Goal: Task Accomplishment & Management: Manage account settings

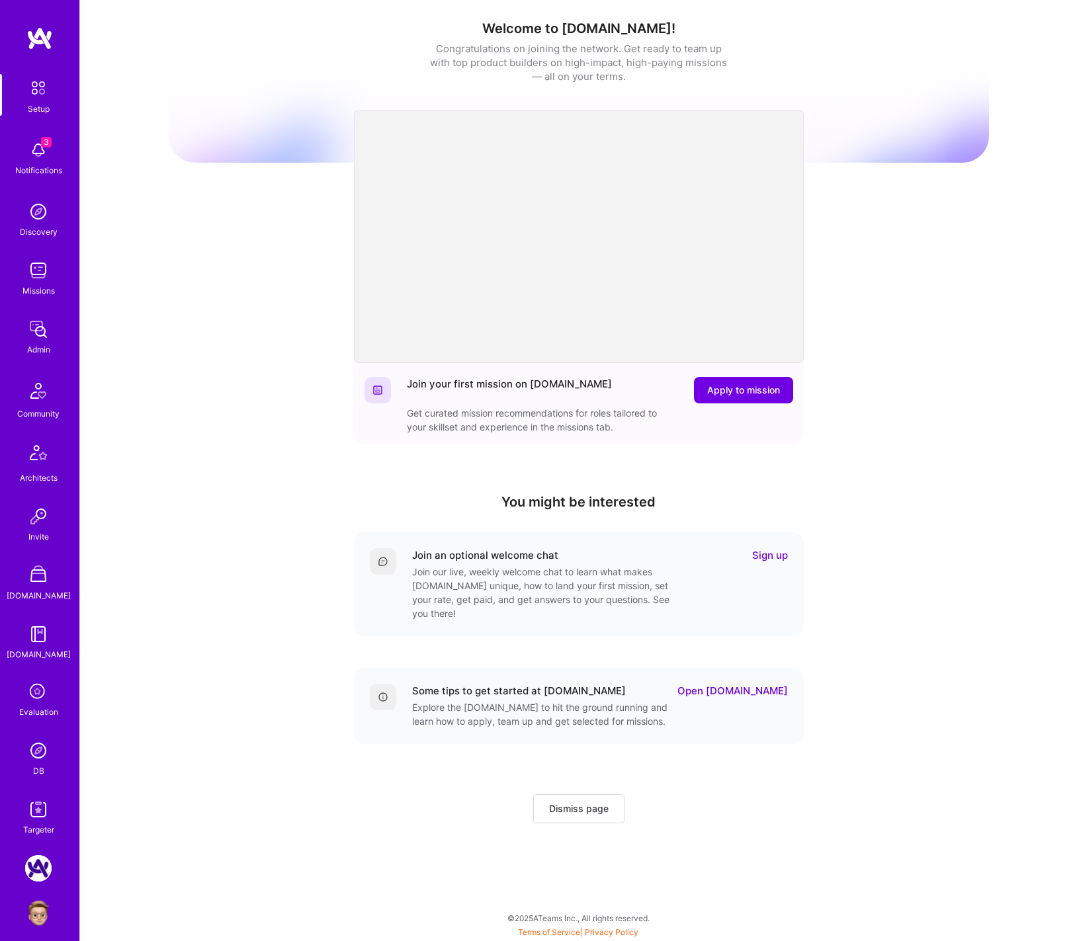
click at [530, 530] on div "Join your first mission on A.Team Apply to mission Get curated mission recommen…" at bounding box center [579, 588] width 450 height 469
drag, startPoint x: 446, startPoint y: 680, endPoint x: 662, endPoint y: 690, distance: 216.5
click at [632, 530] on div "Some tips to get started at A.Team Open A.Guide Explore the A.Guide to hit the …" at bounding box center [600, 706] width 376 height 44
click at [737, 530] on link "Open A.Guide" at bounding box center [732, 691] width 110 height 14
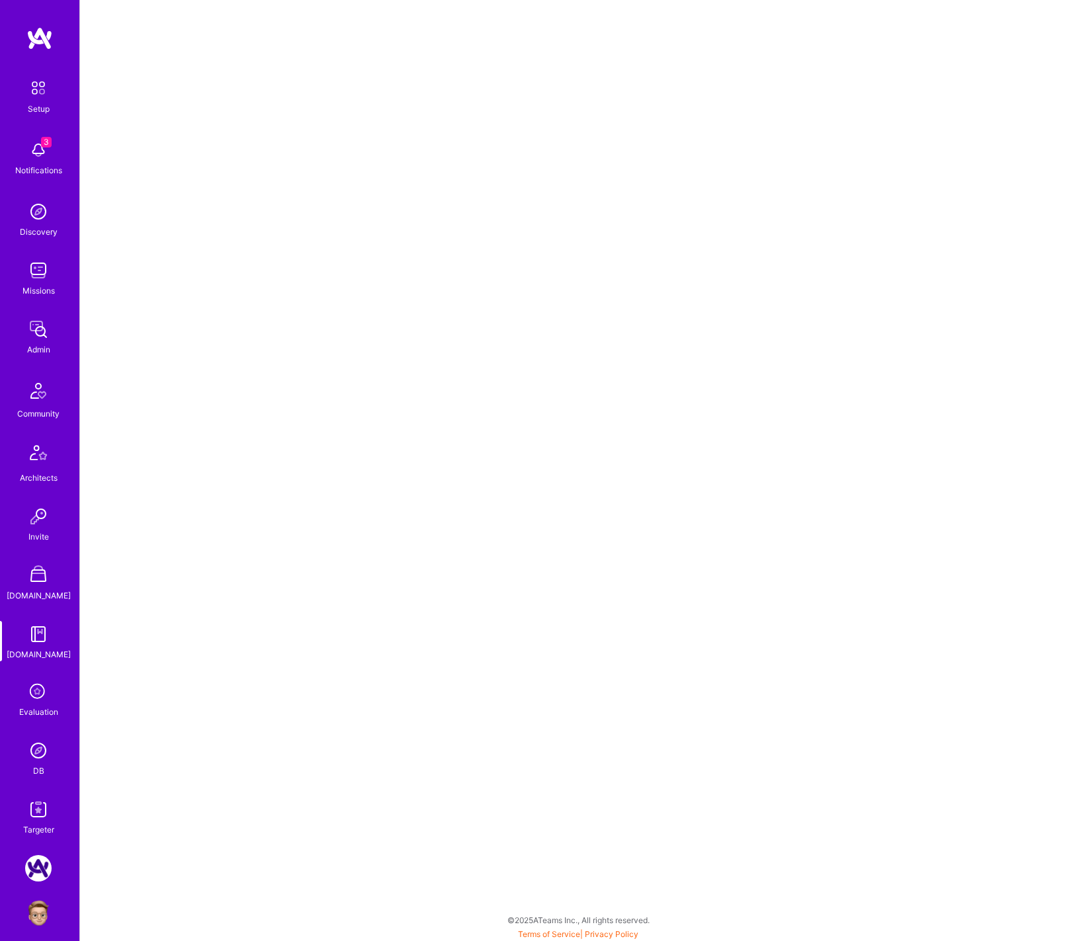
scroll to position [2, 0]
click at [36, 93] on img at bounding box center [38, 88] width 28 height 28
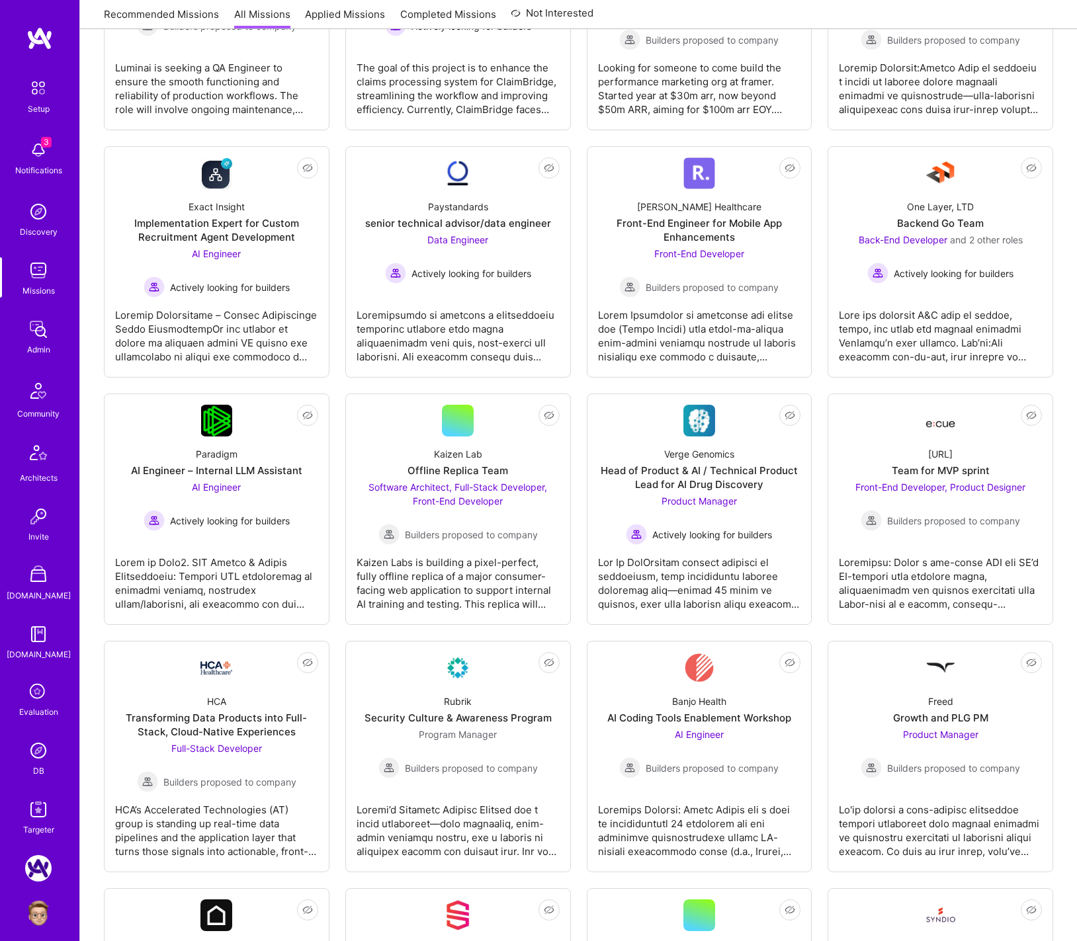
scroll to position [11, 0]
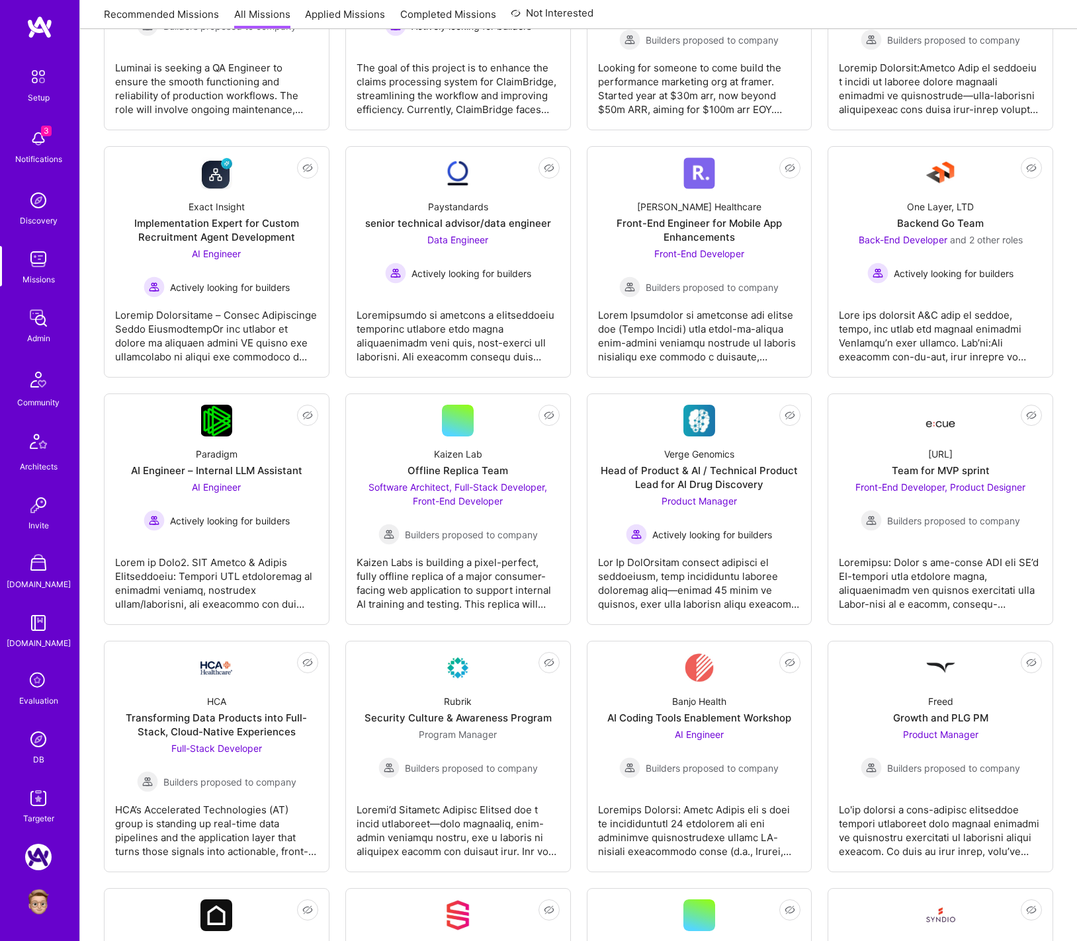
click at [40, 899] on img at bounding box center [38, 902] width 26 height 26
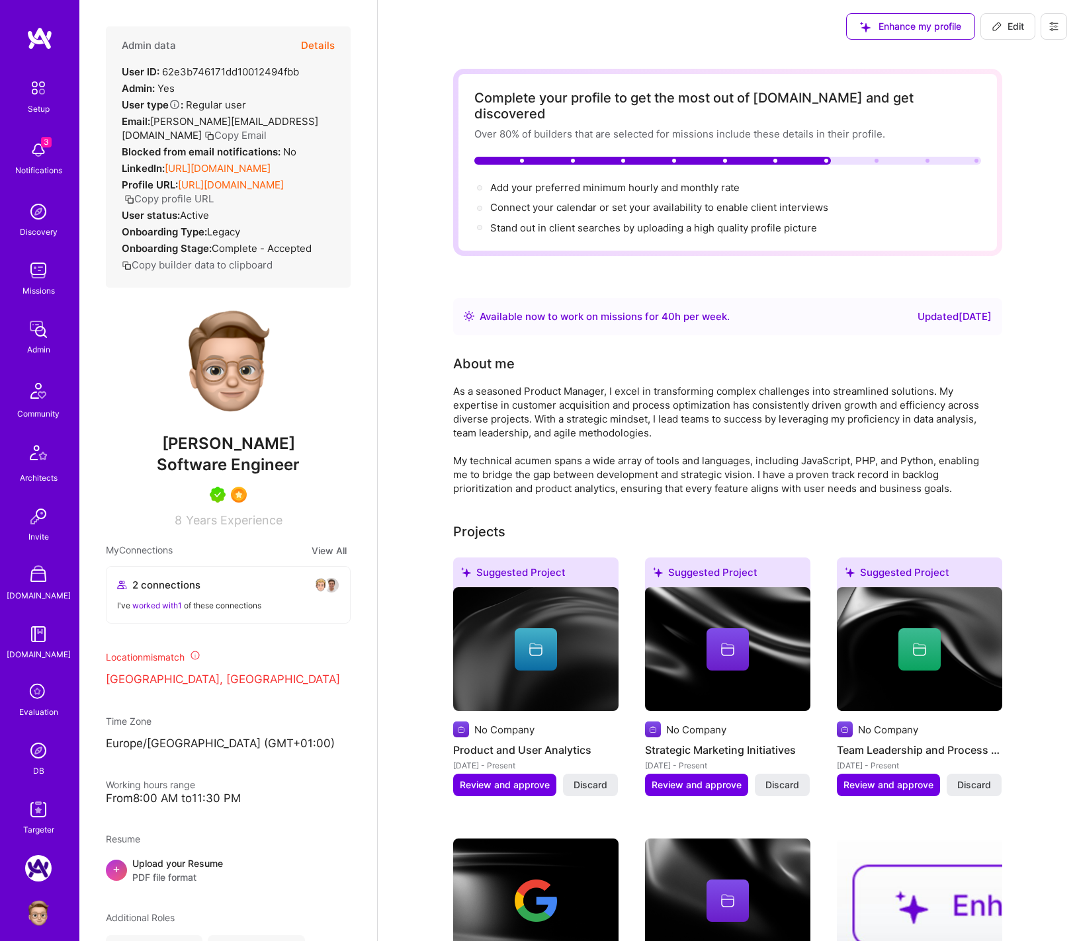
click at [40, 753] on img at bounding box center [38, 750] width 26 height 26
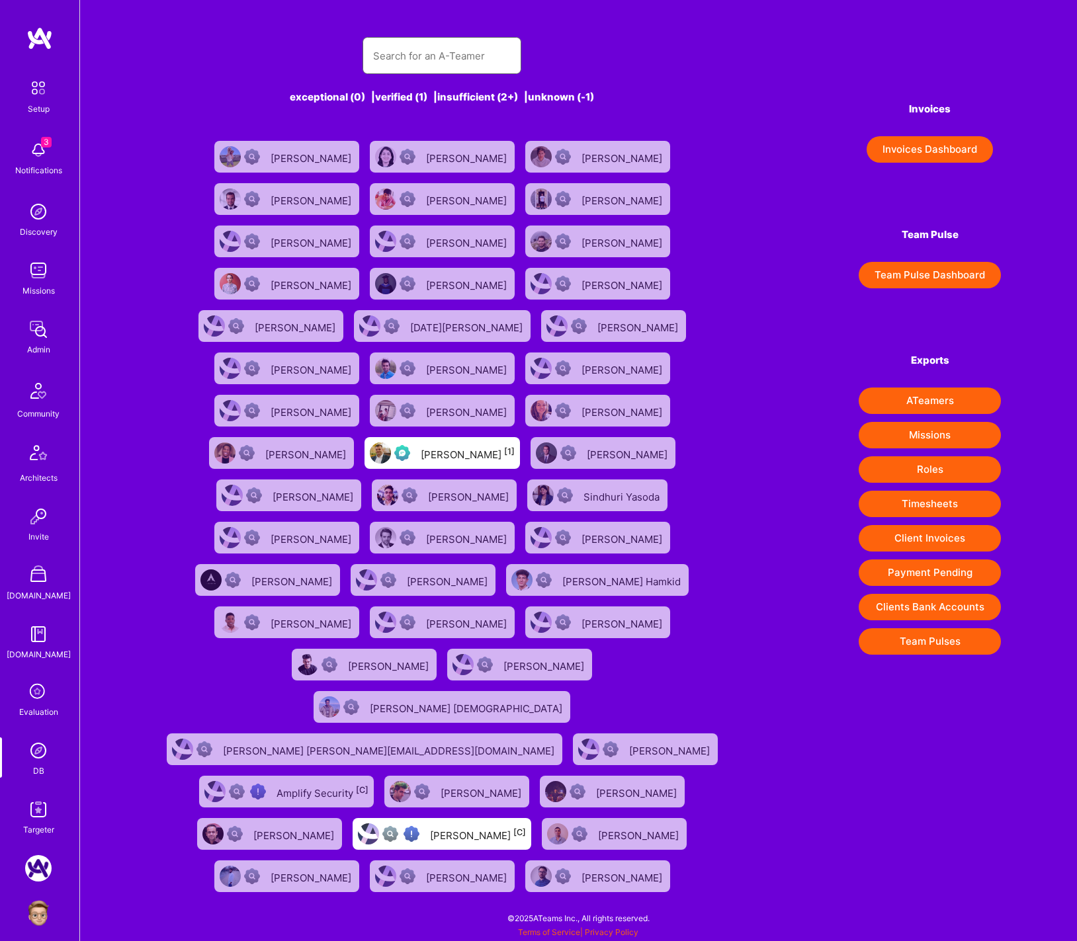
click at [424, 57] on input "text" at bounding box center [442, 56] width 138 height 34
type input "E"
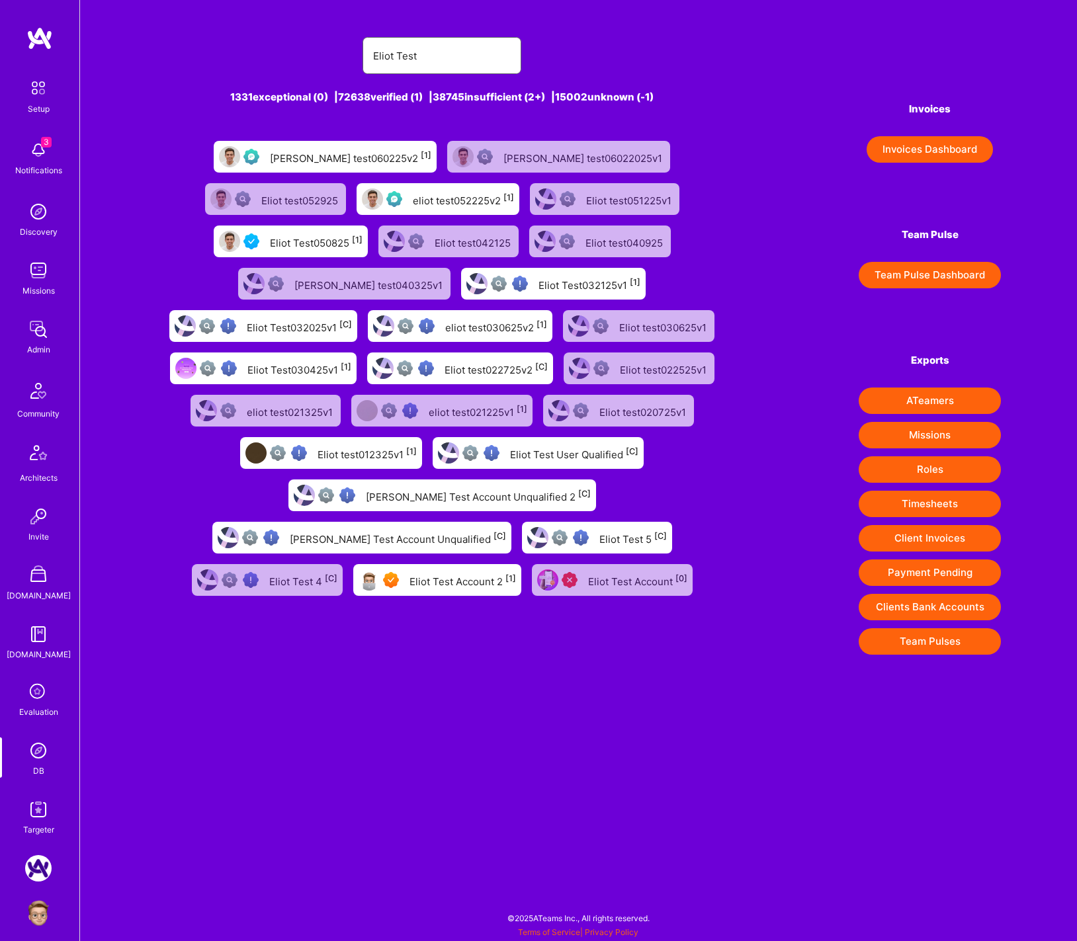
type input "Eliot Test"
click at [362, 233] on div "Eliot Test050825 [1]" at bounding box center [316, 241] width 93 height 17
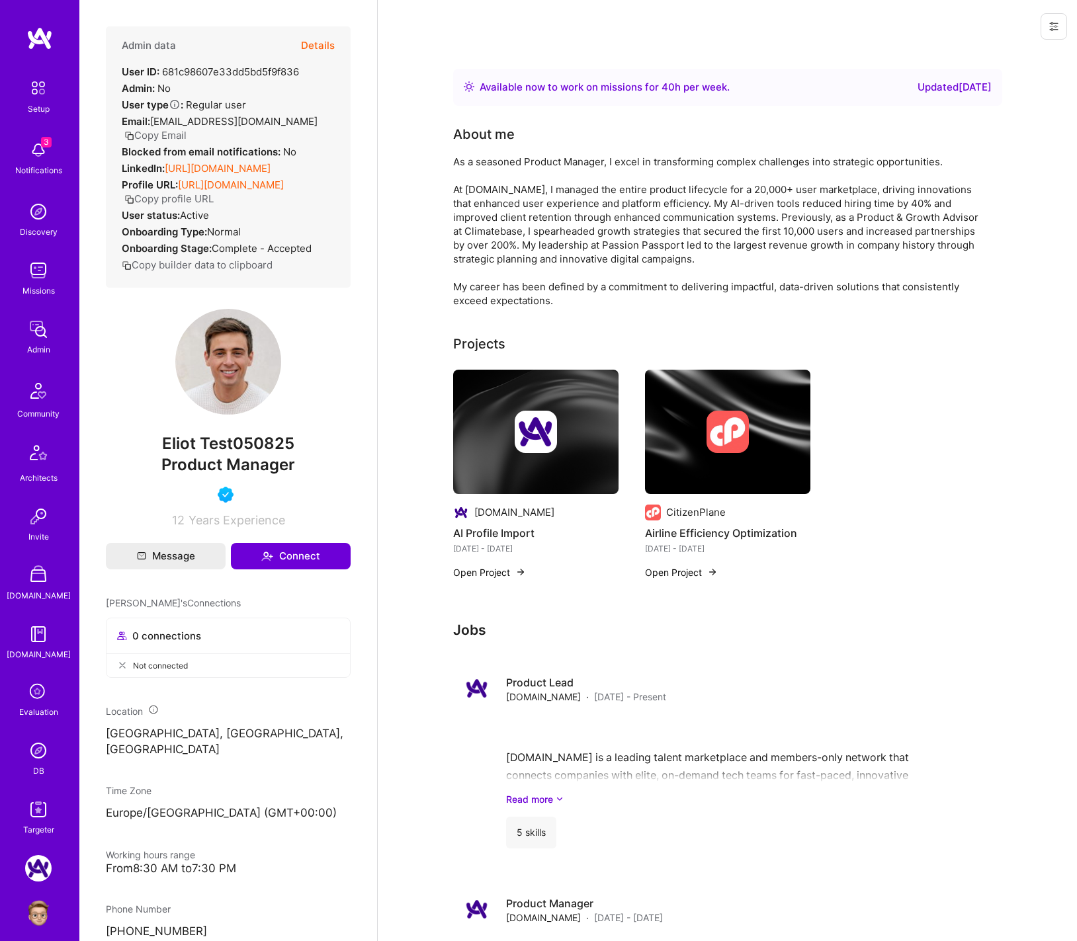
click at [1048, 34] on button at bounding box center [1053, 26] width 26 height 26
click at [1030, 52] on button "Login as Eliot" at bounding box center [997, 57] width 140 height 34
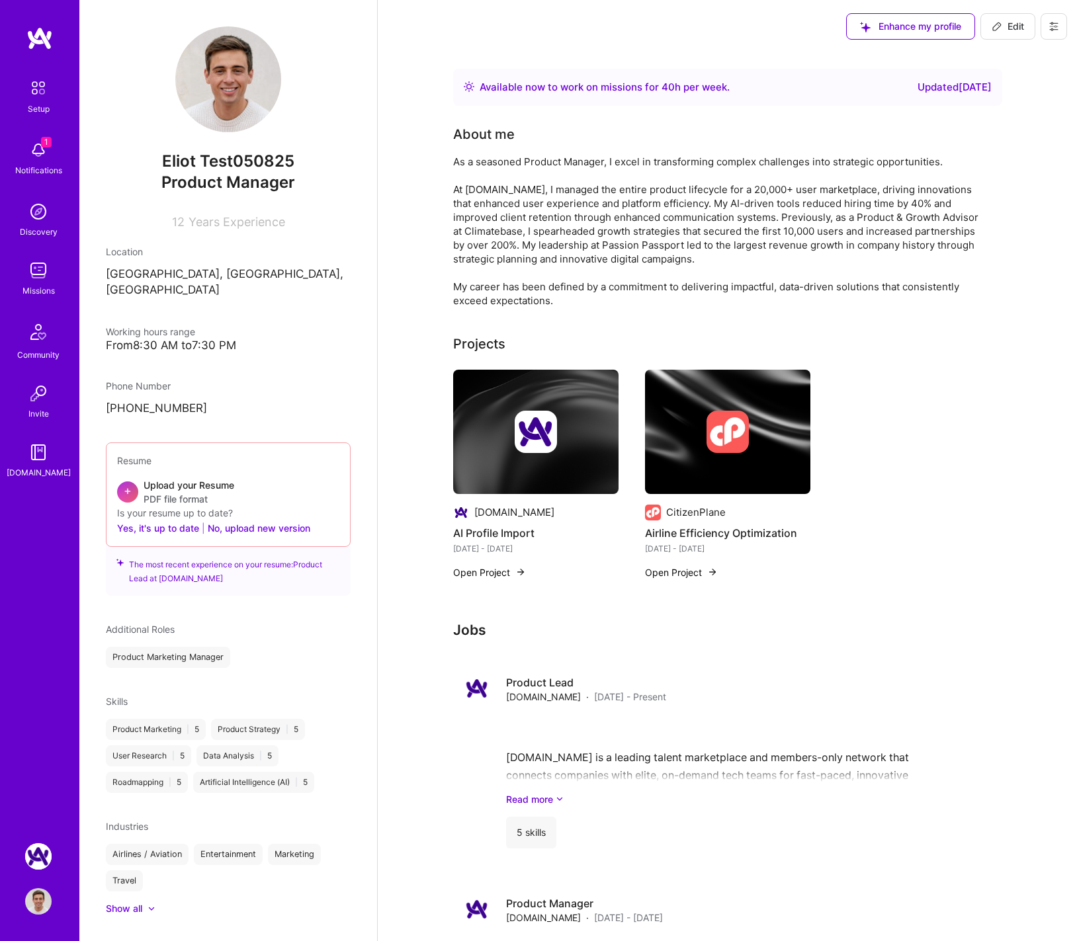
click at [39, 154] on img at bounding box center [38, 150] width 26 height 26
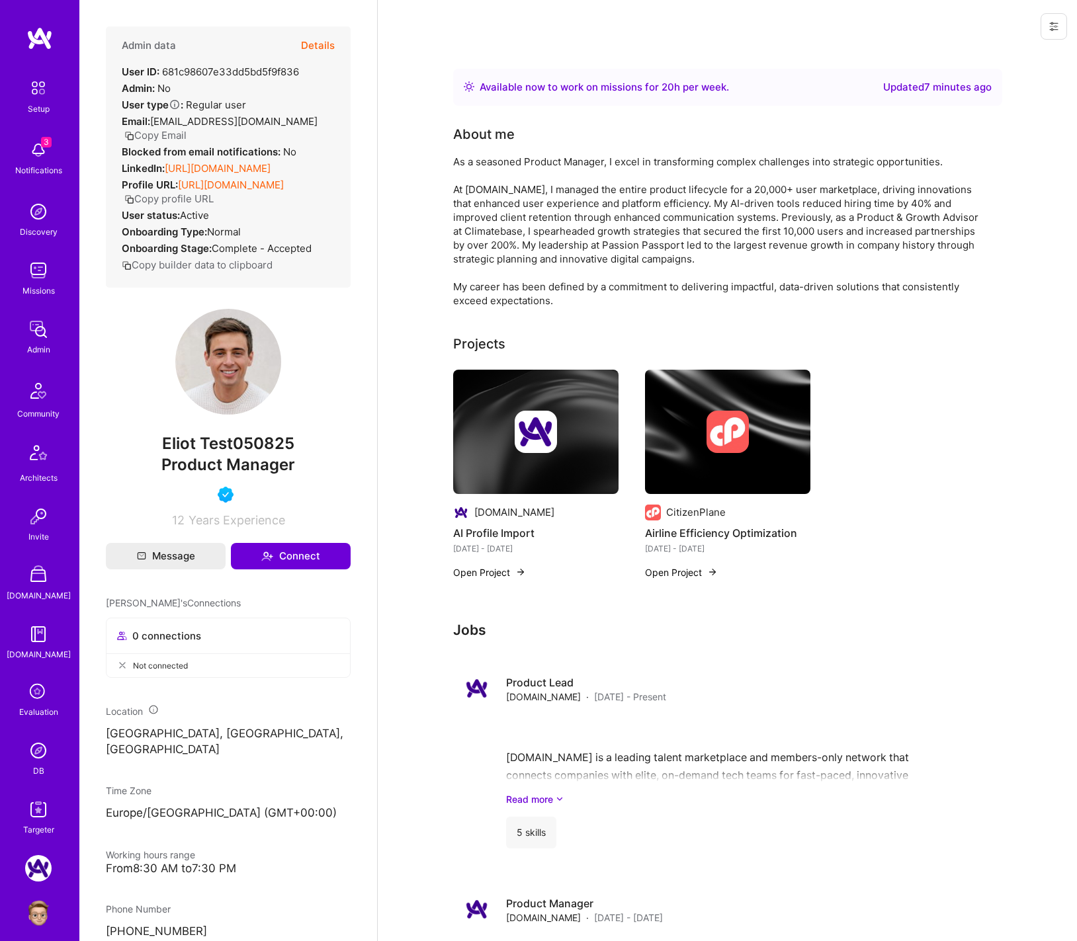
click at [1053, 26] on icon at bounding box center [1053, 26] width 11 height 11
click at [1026, 57] on button "Login as Eliot" at bounding box center [997, 57] width 140 height 34
